Goal: Use online tool/utility: Utilize a website feature to perform a specific function

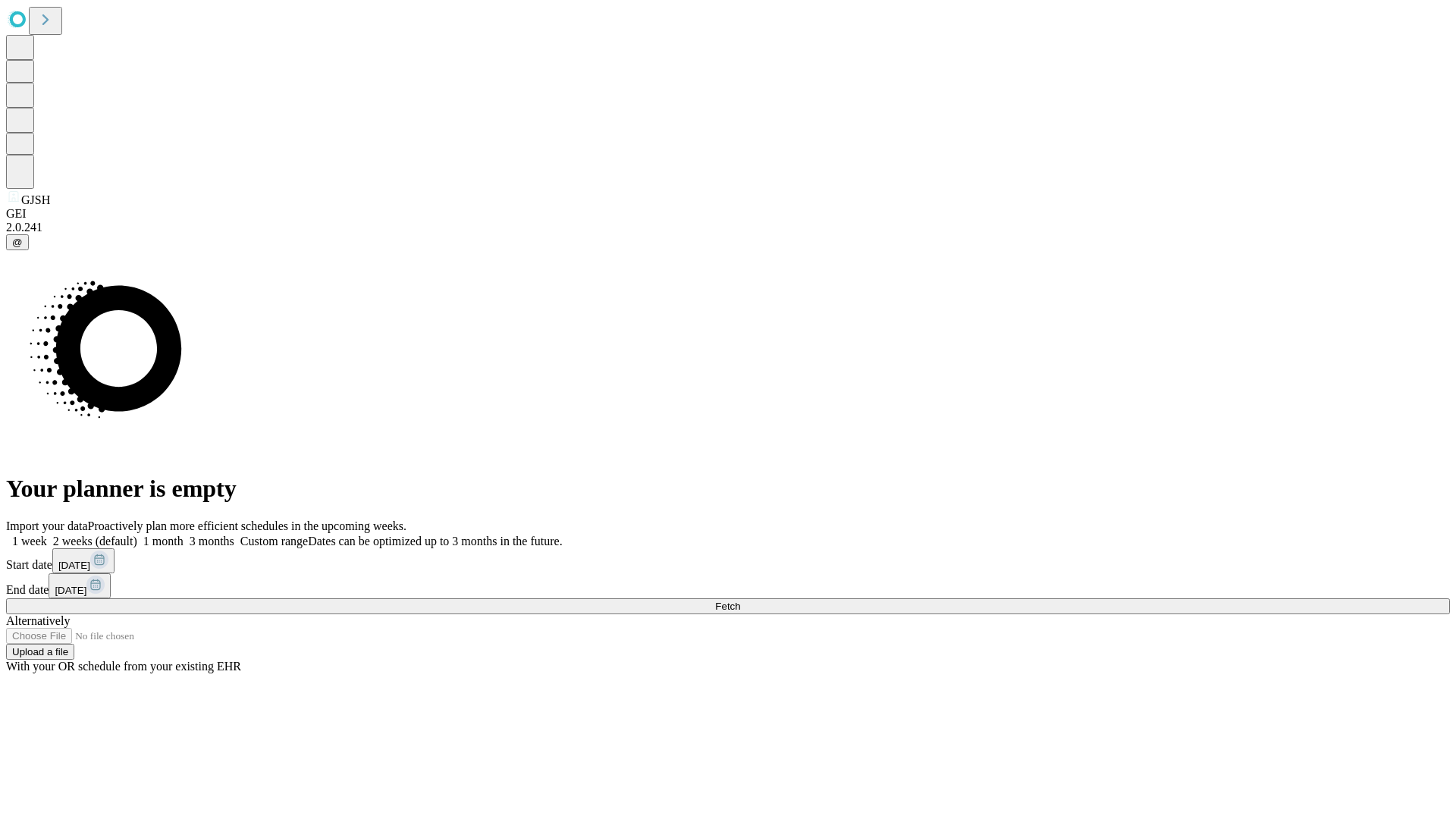
click at [740, 600] on span "Fetch" at bounding box center [728, 606] width 25 height 12
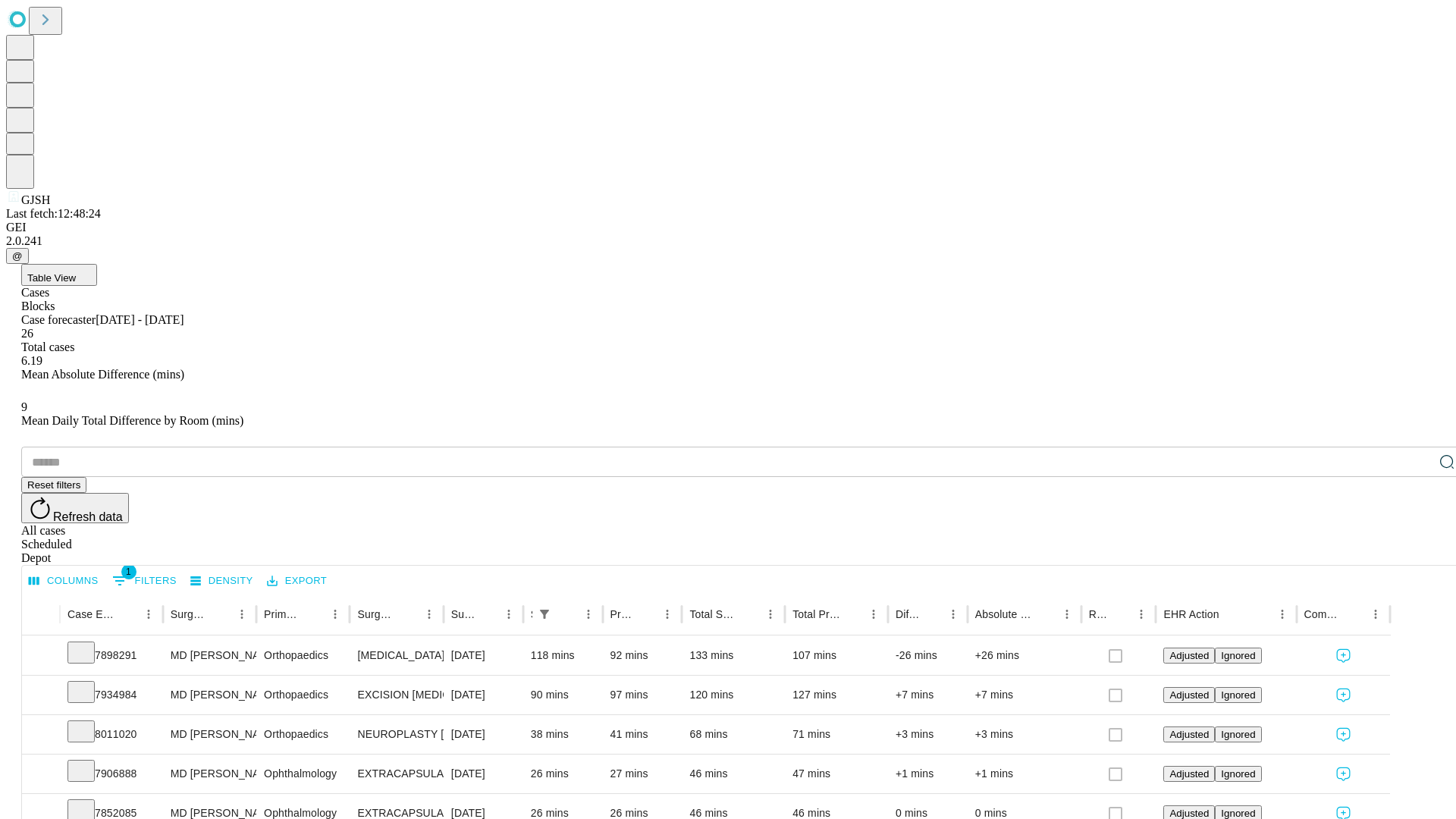
click at [1416, 551] on div "Depot" at bounding box center [742, 558] width 1444 height 14
